Goal: Information Seeking & Learning: Learn about a topic

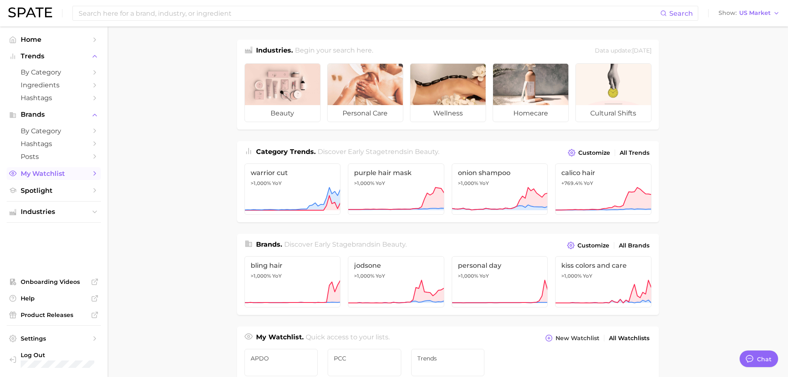
click at [64, 177] on span "My Watchlist" at bounding box center [54, 174] width 66 height 8
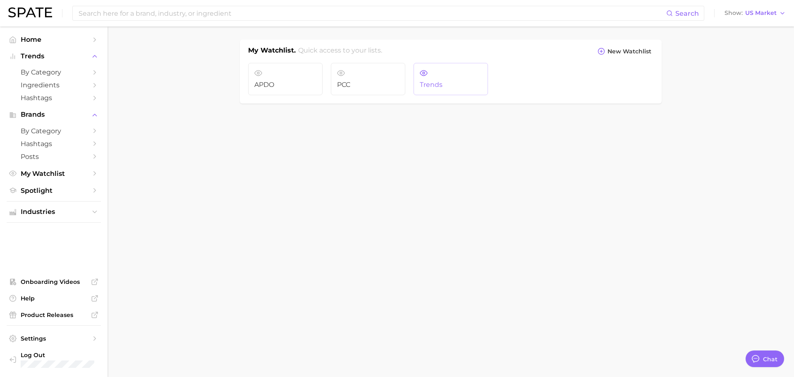
click at [473, 82] on span "Trends" at bounding box center [451, 84] width 62 height 7
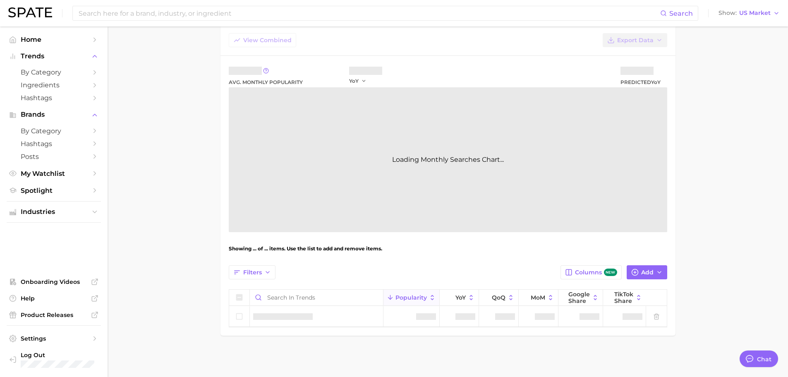
type textarea "x"
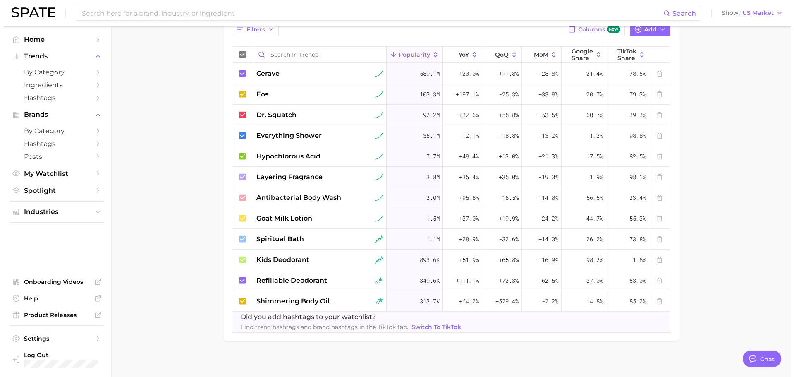
scroll to position [302, 0]
click at [290, 194] on span "antibacterial body wash" at bounding box center [295, 197] width 85 height 10
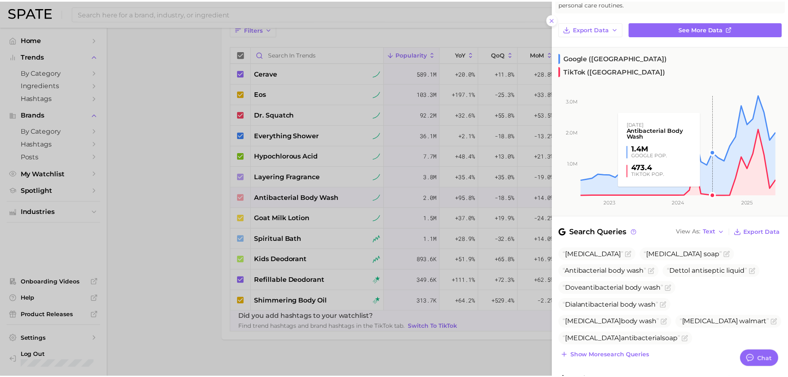
scroll to position [74, 0]
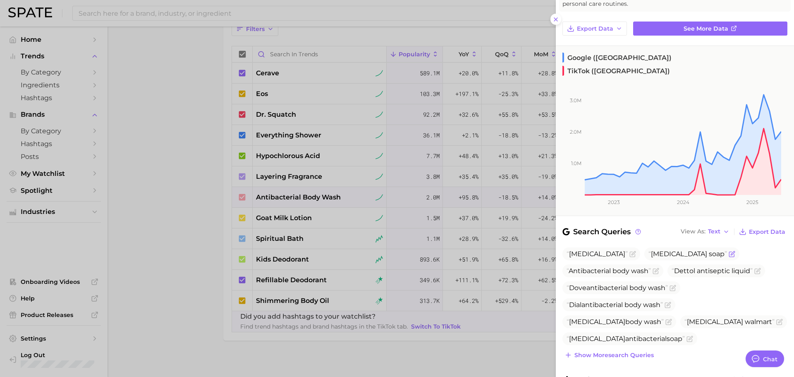
click at [649, 250] on span "[MEDICAL_DATA] soap" at bounding box center [688, 254] width 79 height 8
click at [729, 251] on icon "Flag as miscategorized or irrelevant" at bounding box center [732, 254] width 7 height 7
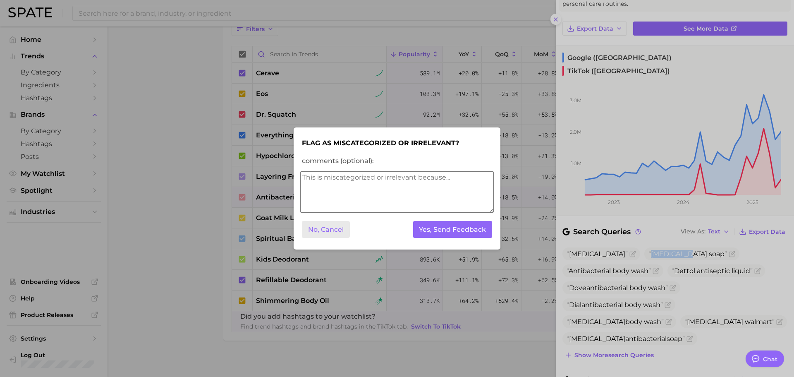
click at [322, 231] on button "No, Cancel" at bounding box center [326, 229] width 48 height 17
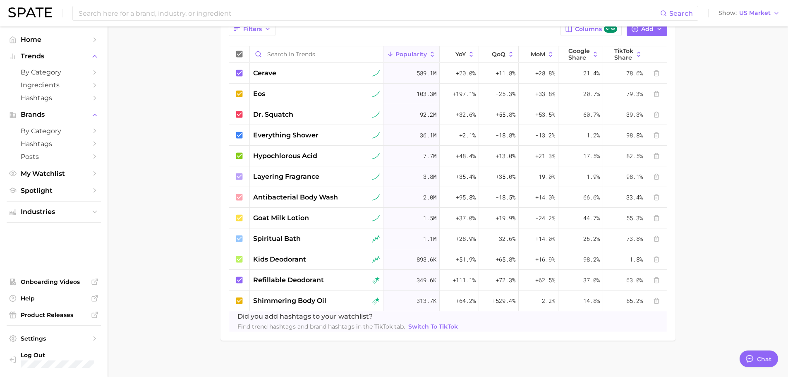
click at [210, 5] on div "Search Show US Market" at bounding box center [394, 13] width 772 height 26
click at [210, 13] on input at bounding box center [369, 13] width 583 height 14
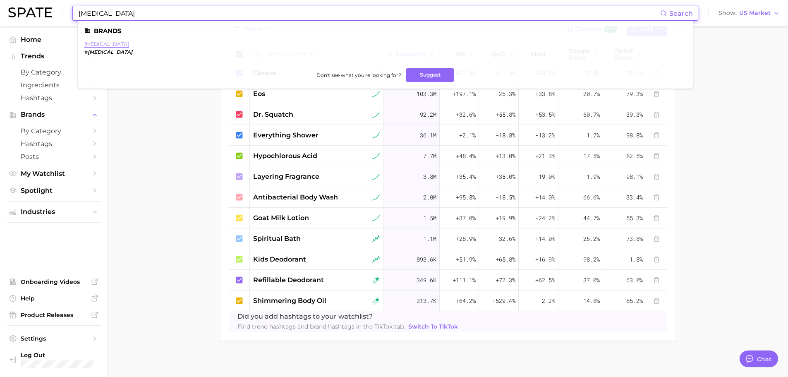
type input "[MEDICAL_DATA]"
click at [96, 45] on link "[MEDICAL_DATA]" at bounding box center [106, 44] width 45 height 6
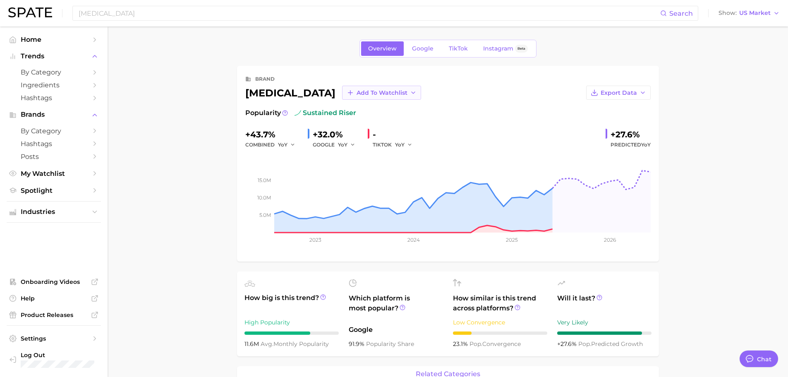
click at [357, 92] on span "Add to Watchlist" at bounding box center [382, 92] width 51 height 7
click at [356, 126] on span "Trends" at bounding box center [366, 123] width 21 height 7
click at [459, 48] on span "TikTok" at bounding box center [458, 48] width 19 height 7
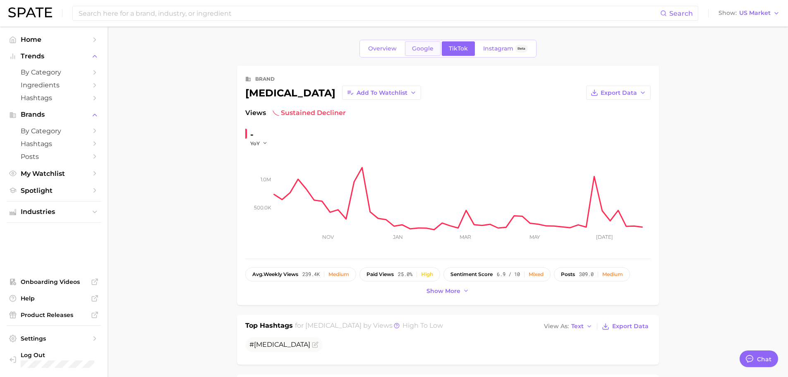
click at [414, 50] on span "Google" at bounding box center [423, 48] width 22 height 7
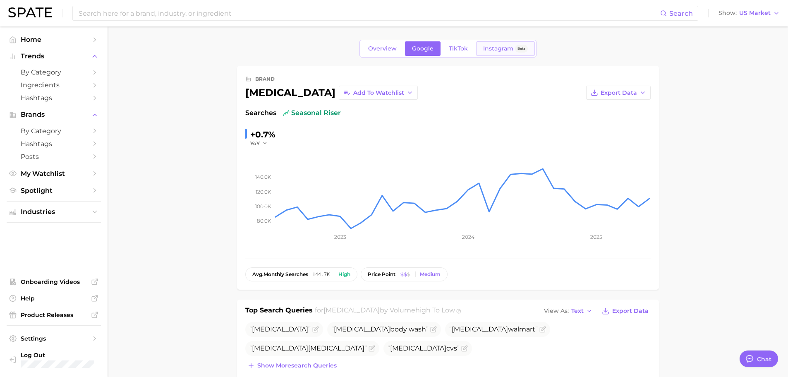
click at [499, 46] on span "Instagram" at bounding box center [498, 48] width 30 height 7
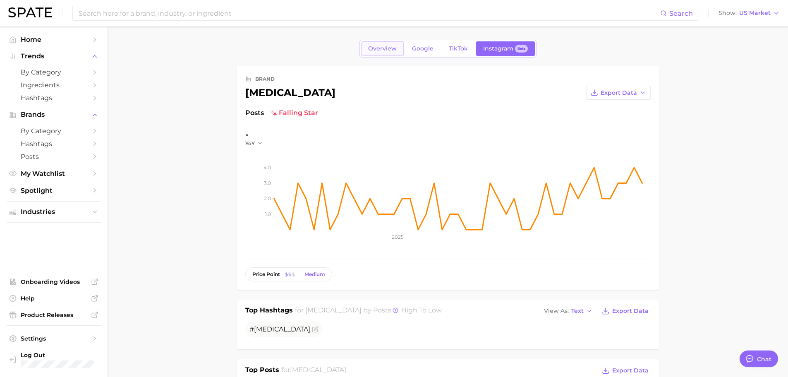
click at [381, 50] on span "Overview" at bounding box center [382, 48] width 29 height 7
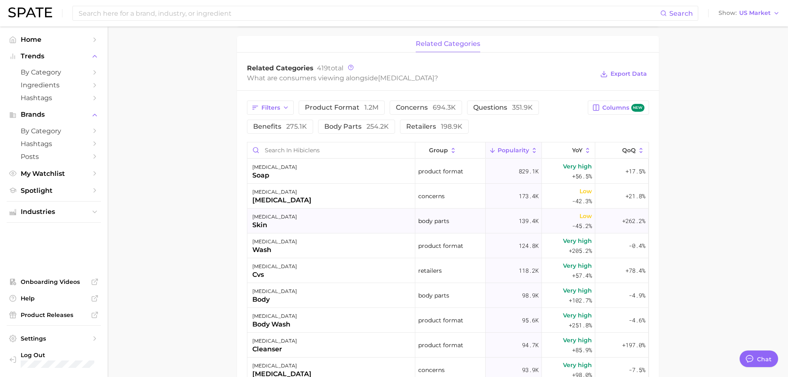
scroll to position [331, 0]
